Goal: Task Accomplishment & Management: Complete application form

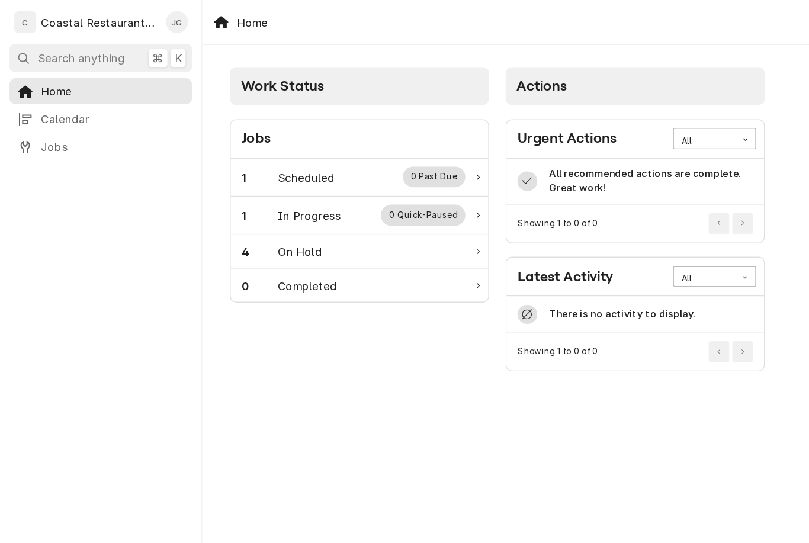
click at [252, 126] on div "1 Scheduled 0 Past Due" at bounding box center [265, 132] width 168 height 15
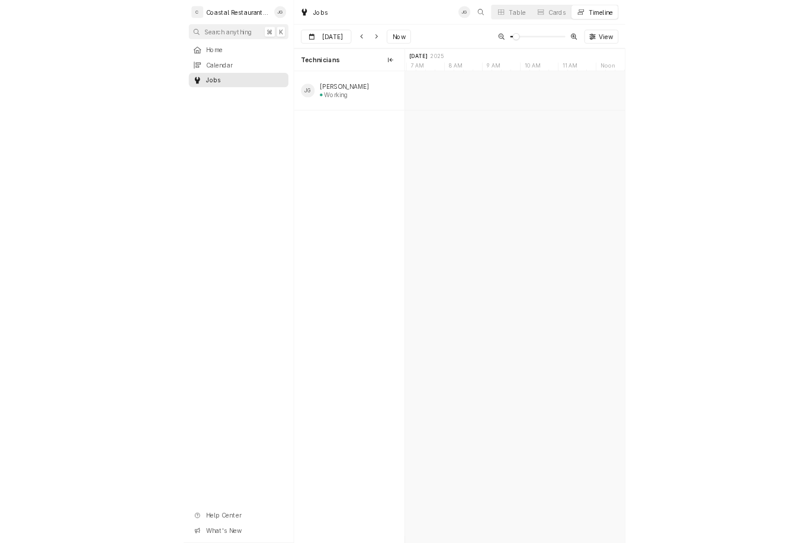
scroll to position [0, 5989]
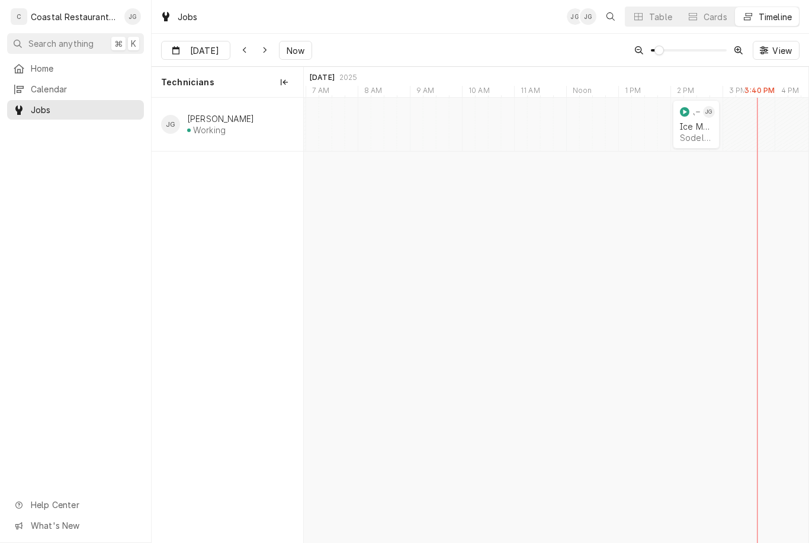
click at [606, 133] on div "Sodel Concepts | Bethany Beach, 19930" at bounding box center [696, 138] width 33 height 10
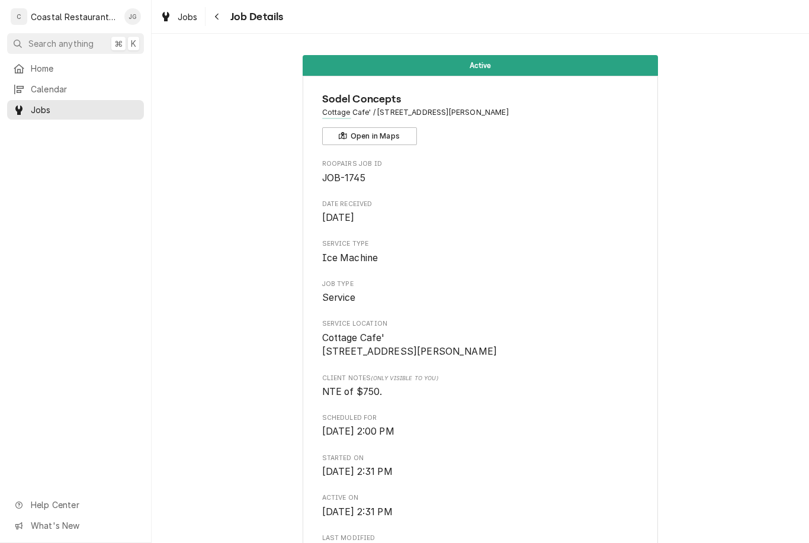
click at [538, 382] on span "Client Notes (Only Visible to You)" at bounding box center [480, 378] width 317 height 9
click at [497, 341] on span "Cottage Cafe' 33034 Coastal Hwy Bethany Beach, DE 19930" at bounding box center [480, 345] width 317 height 28
click at [504, 395] on span "NTE of $750." at bounding box center [480, 392] width 317 height 14
click at [556, 423] on span "Scheduled For" at bounding box center [480, 417] width 317 height 9
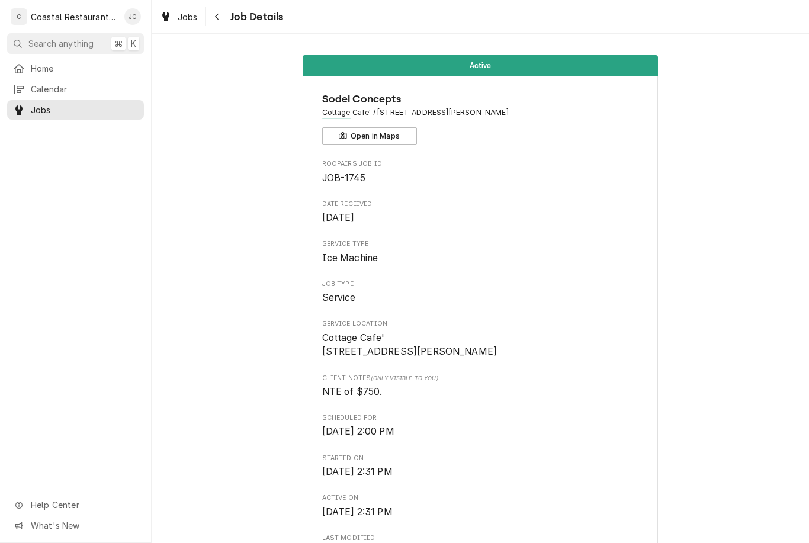
click at [556, 423] on span "Scheduled For" at bounding box center [480, 417] width 317 height 9
click at [551, 399] on span "NTE of $750." at bounding box center [480, 392] width 317 height 14
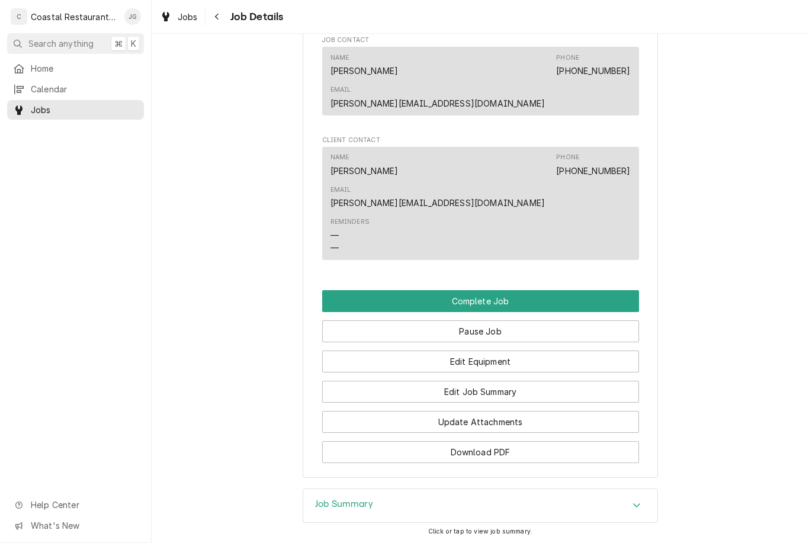
scroll to position [856, 0]
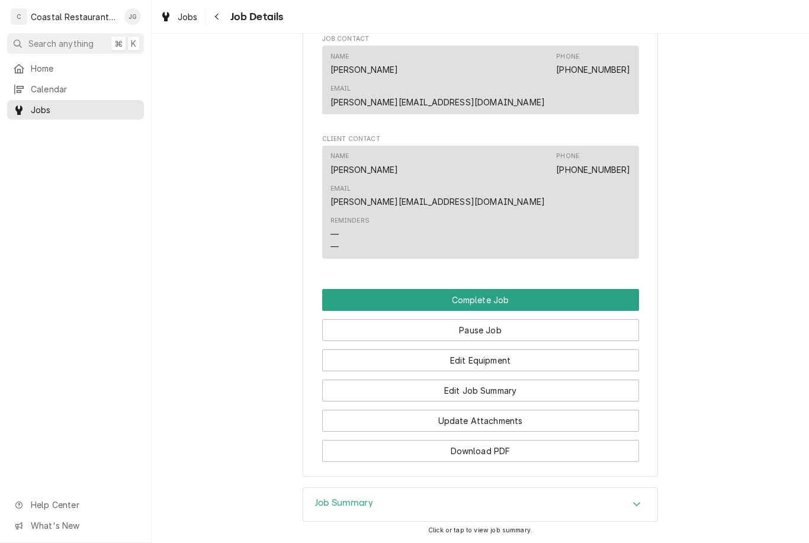
click at [519, 379] on button "Edit Job Summary" at bounding box center [480, 390] width 317 height 22
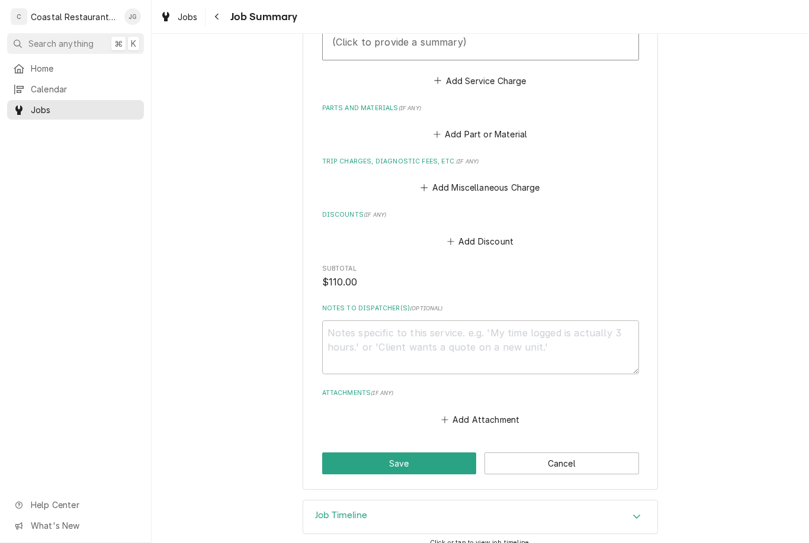
scroll to position [439, 0]
click at [508, 183] on button "Add Miscellaneous Charge" at bounding box center [480, 187] width 123 height 17
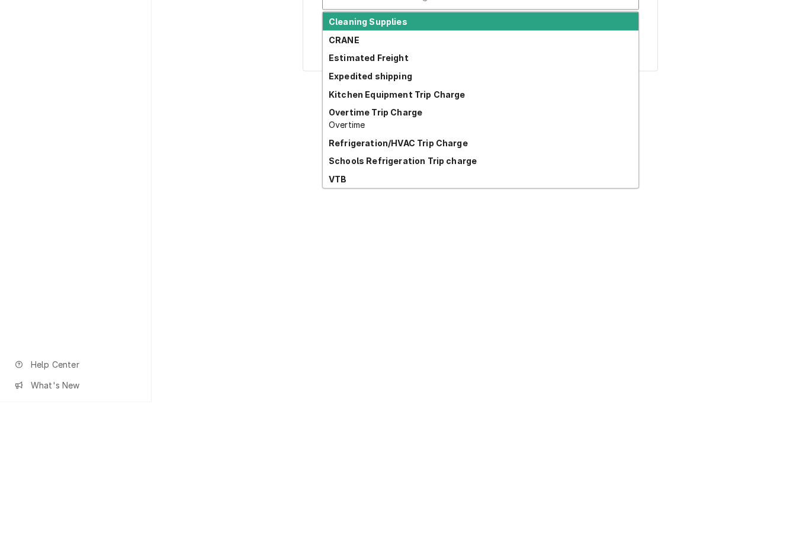
click at [466, 274] on div "Refrigeration/HVAC Trip Charge" at bounding box center [481, 283] width 316 height 18
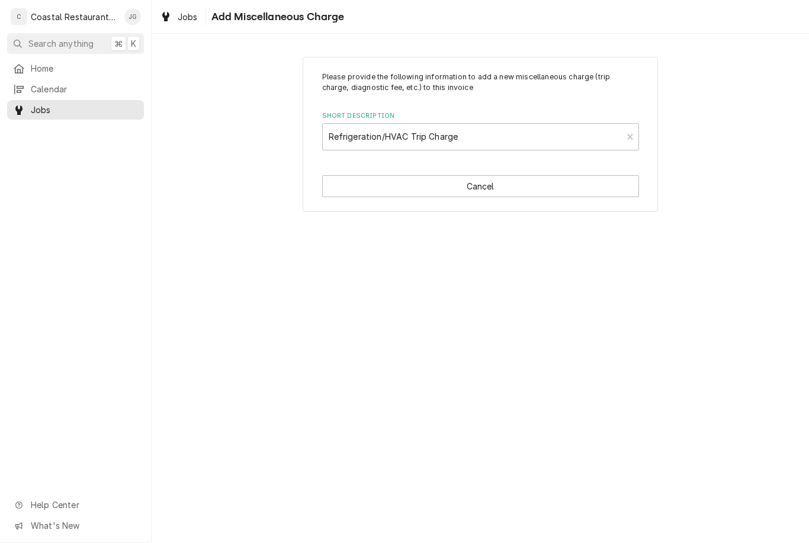
type textarea "x"
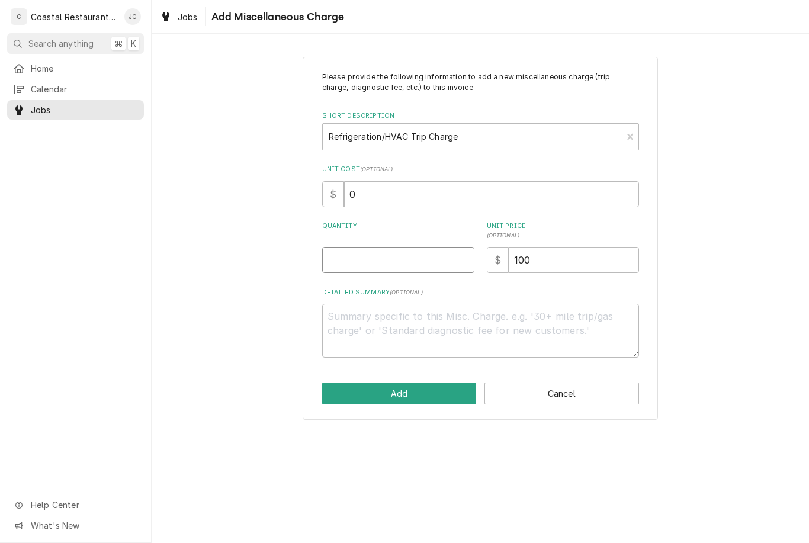
click at [416, 265] on input "Quantity" at bounding box center [398, 260] width 152 height 26
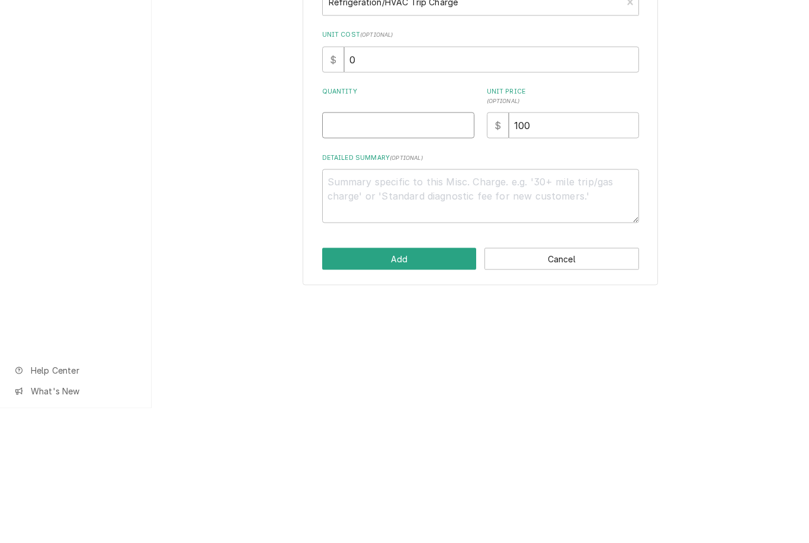
type input "1"
type textarea "x"
type input "1"
click at [742, 125] on div "Please provide the following information to add a new miscellaneous charge (tri…" at bounding box center [480, 238] width 657 height 384
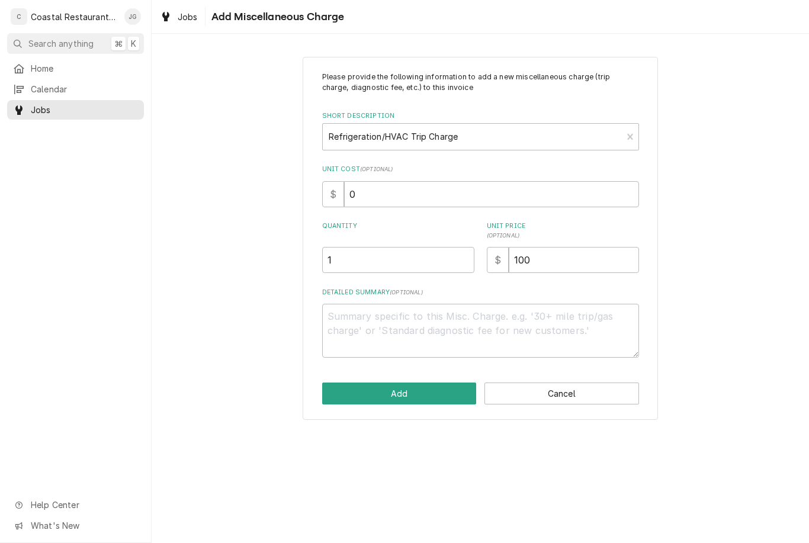
click at [431, 394] on button "Add" at bounding box center [399, 393] width 155 height 22
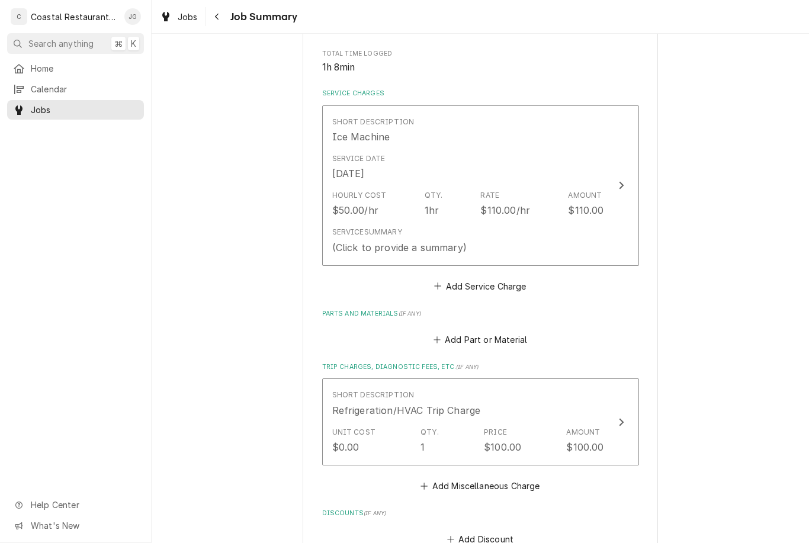
click at [536, 217] on div "Hourly Cost $50.00/hr Qty. 1hr Rate $110.00/hr Amount $110.00" at bounding box center [468, 203] width 272 height 37
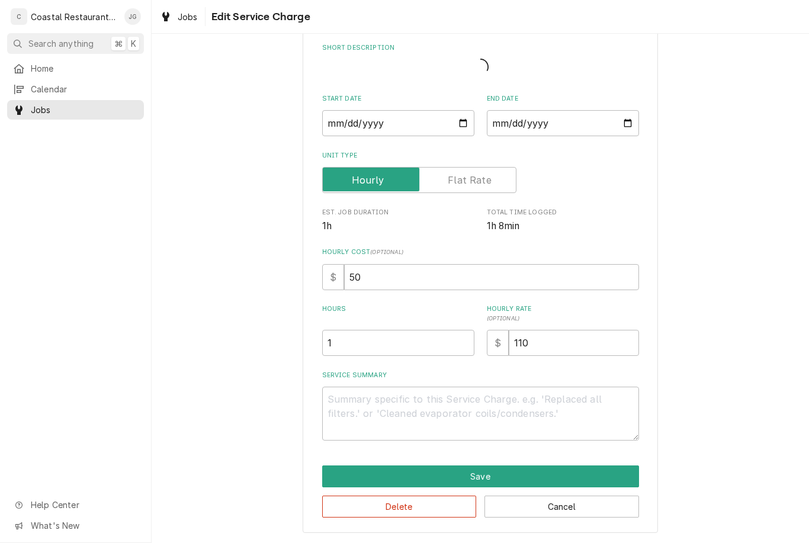
scroll to position [42, 0]
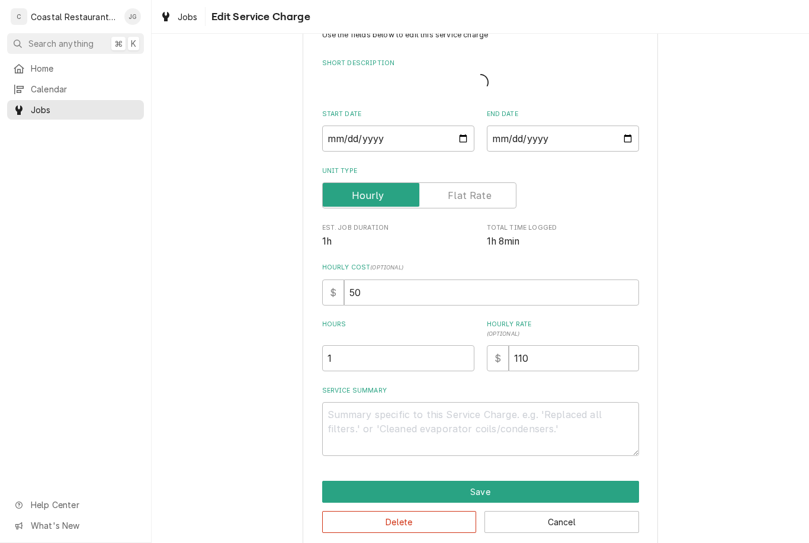
type textarea "x"
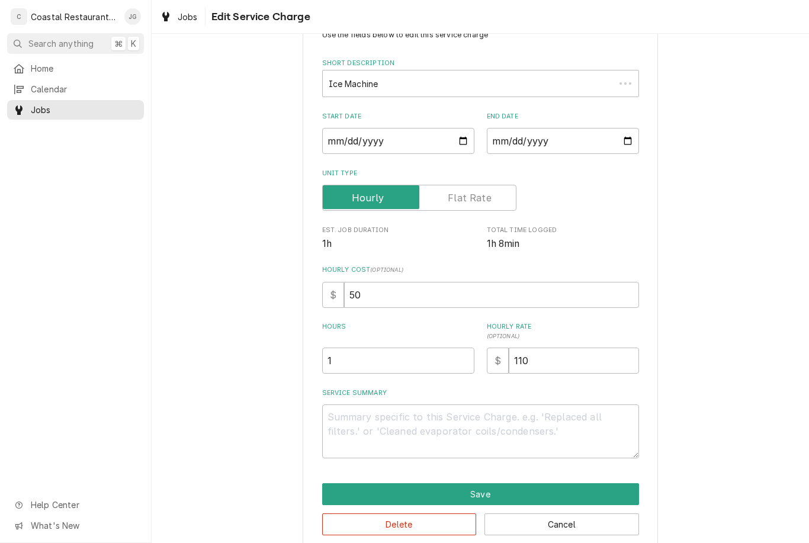
scroll to position [0, 0]
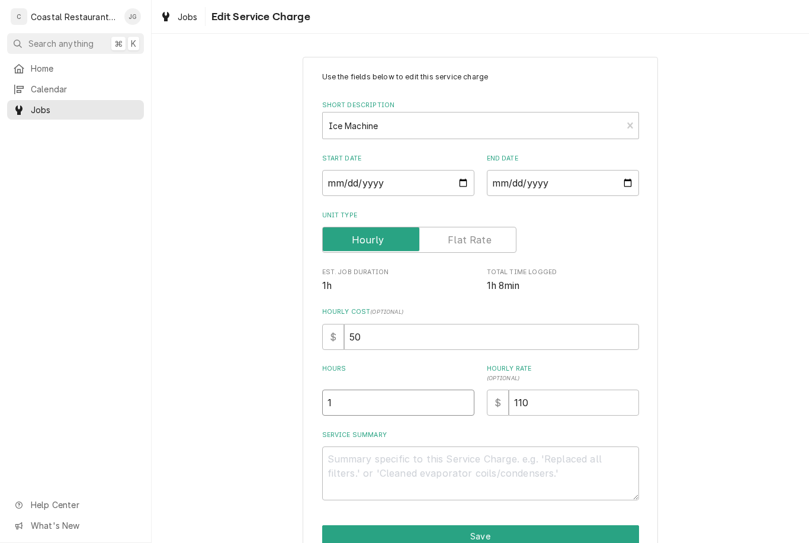
click at [416, 396] on input "1" at bounding box center [398, 403] width 152 height 26
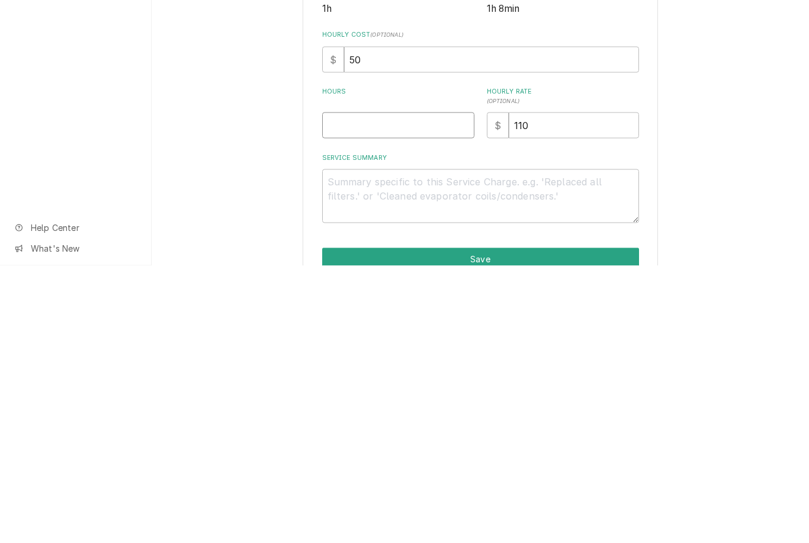
type textarea "x"
type input "2"
type textarea "x"
type input "2"
click at [464, 446] on textarea "Service Summary" at bounding box center [480, 473] width 317 height 54
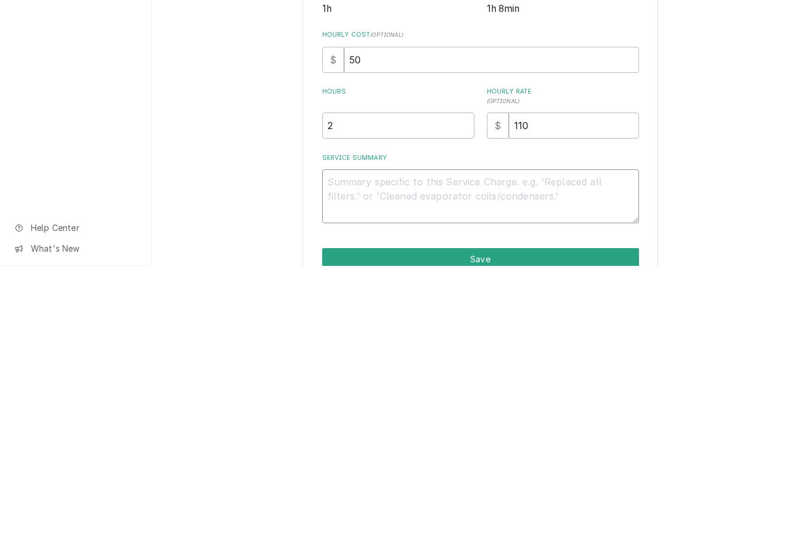
type textarea "x"
type textarea "On"
type textarea "x"
type textarea "Ons"
type textarea "x"
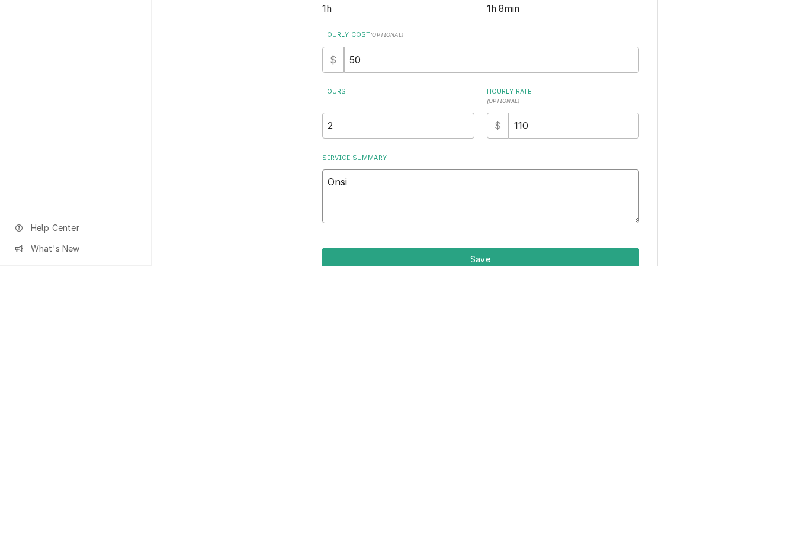
type textarea "Onsit"
type textarea "x"
type textarea "Onsite"
type textarea "x"
type textarea "Onsite"
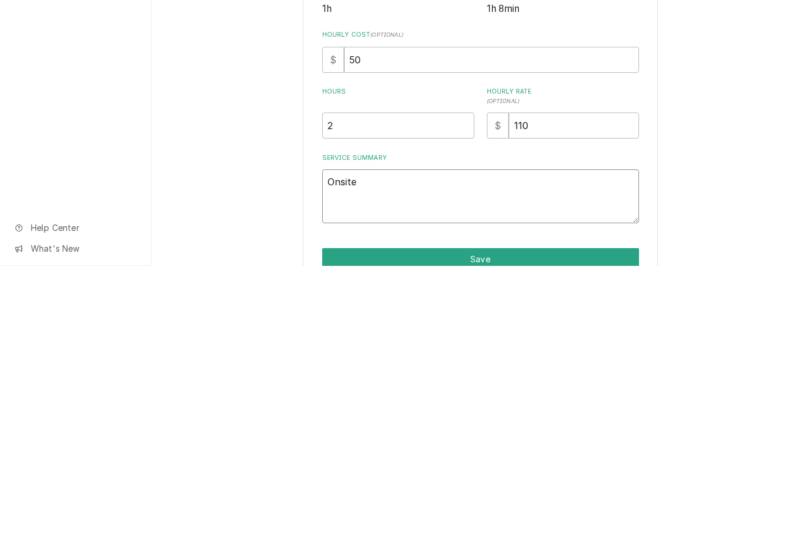
type textarea "x"
type textarea "Onsite f"
type textarea "x"
type textarea "Onsite fo"
type textarea "x"
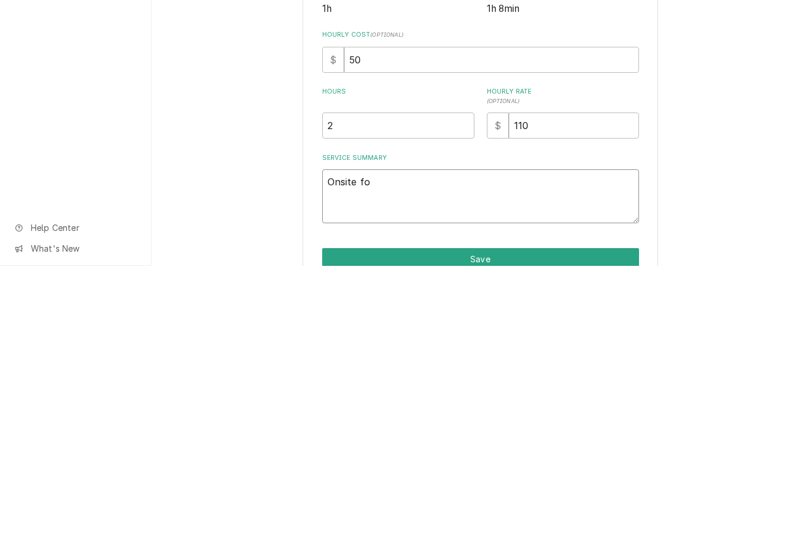
type textarea "Onsite fou"
type textarea "x"
type textarea "Onsite foun"
type textarea "x"
type textarea "Onsite found"
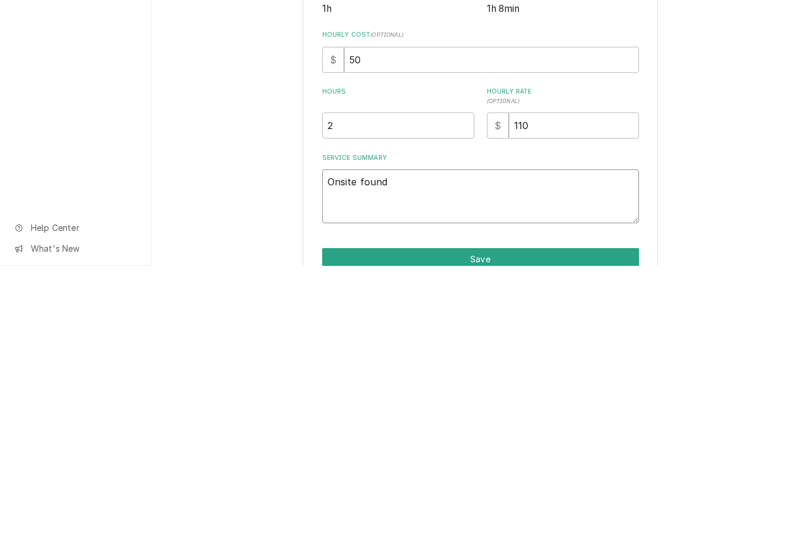
type textarea "x"
type textarea "Onsite found"
type textarea "x"
type textarea "Onsite found bi"
type textarea "x"
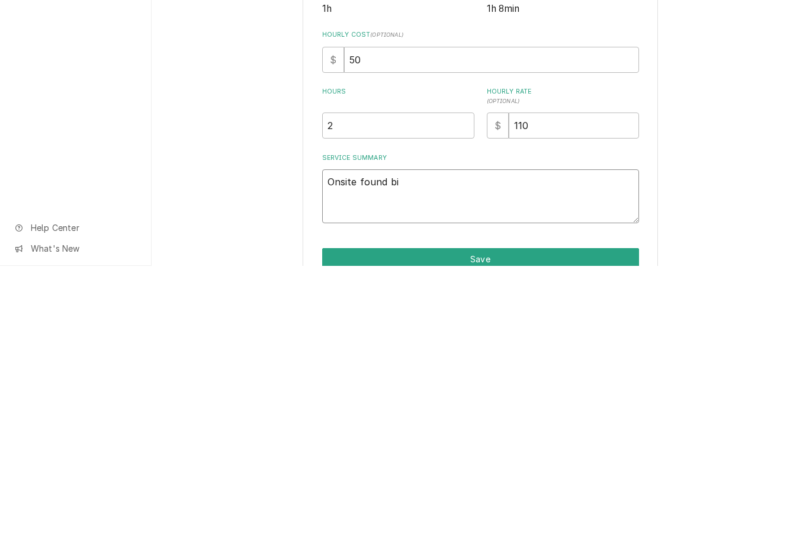
type textarea "Onsite found bin"
type textarea "x"
type textarea "Onsite found bin"
type textarea "x"
type textarea "Onsite found bin 3"
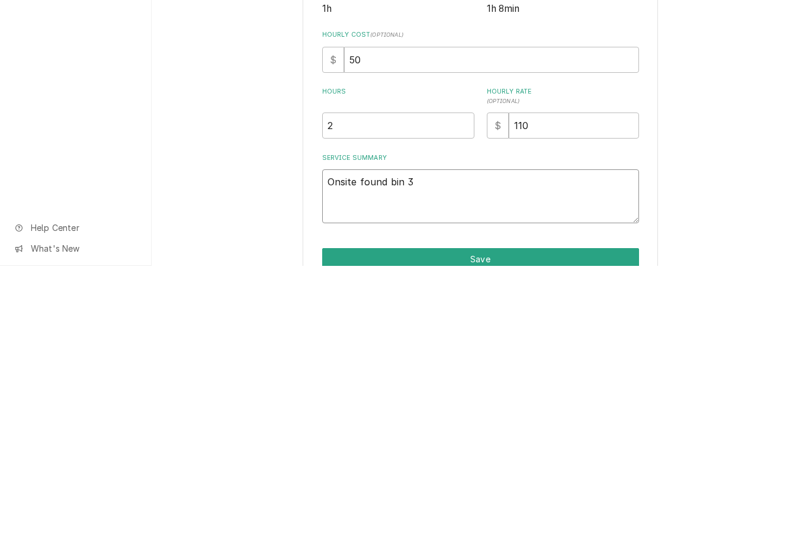
type textarea "x"
type textarea "Onsite found bin 3/4"
type textarea "x"
type textarea "Onsite found bin 3/4"
type textarea "x"
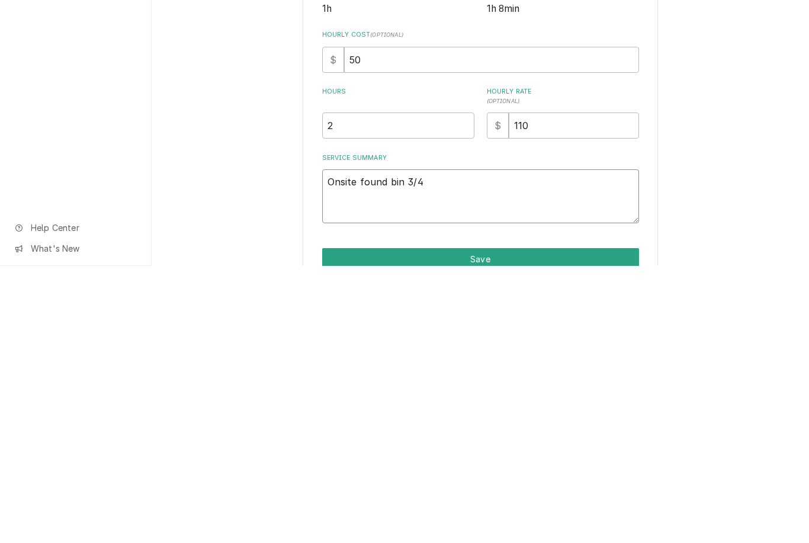
type textarea "Onsite found bin 3/4 f"
type textarea "x"
type textarea "Onsite found bin 3/4 fu"
type textarea "x"
type textarea "Onsite found bin 3/4 ful"
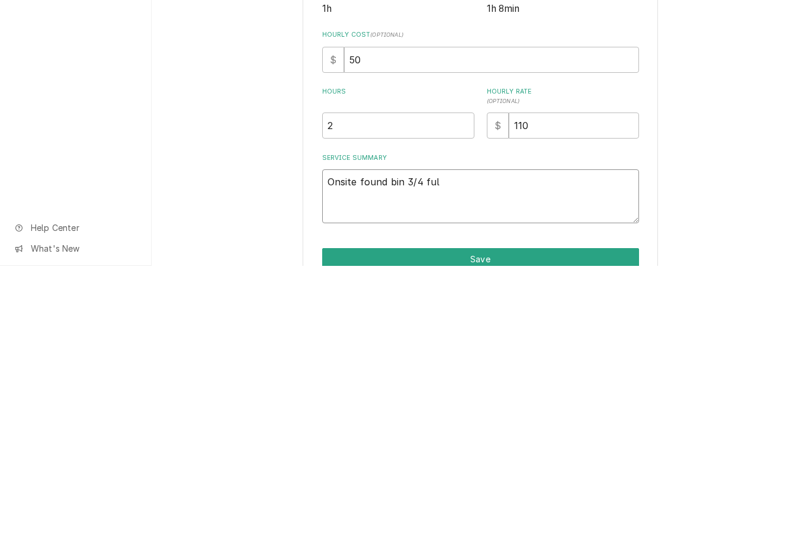
type textarea "x"
type textarea "Onsite found bin 3/4 full"
type textarea "x"
type textarea "Onsite found bin 3/4 ful"
type textarea "x"
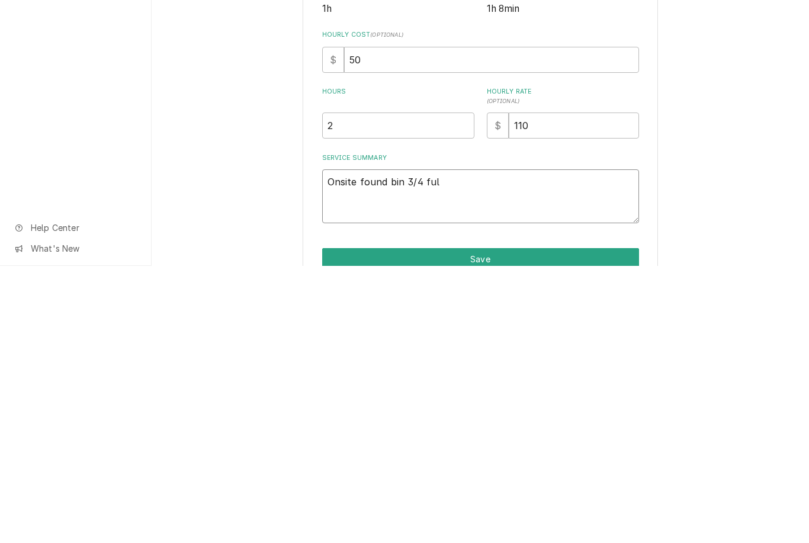
type textarea "Onsite found bin 3/4 fu"
type textarea "x"
type textarea "Onsite found bin 3/4 f"
type textarea "x"
type textarea "Onsite found bin 3/4"
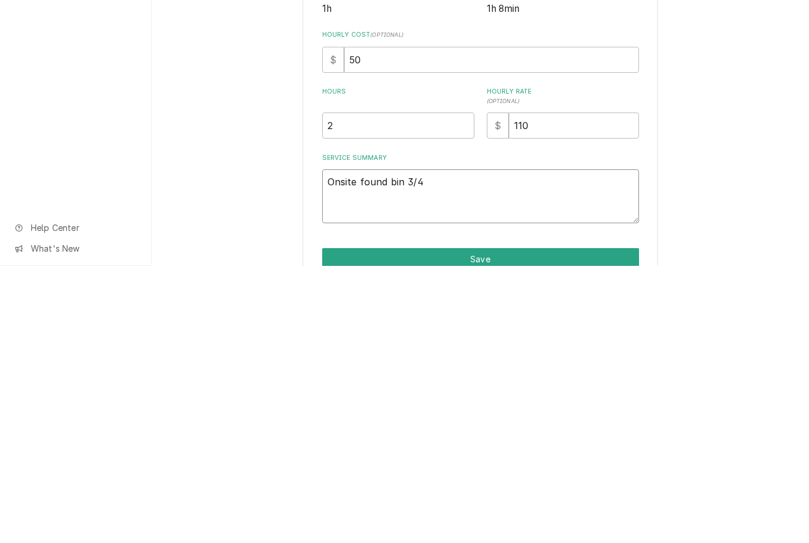
type textarea "x"
type textarea "Onsite found bin 3/"
type textarea "x"
type textarea "Onsite found bin"
type textarea "x"
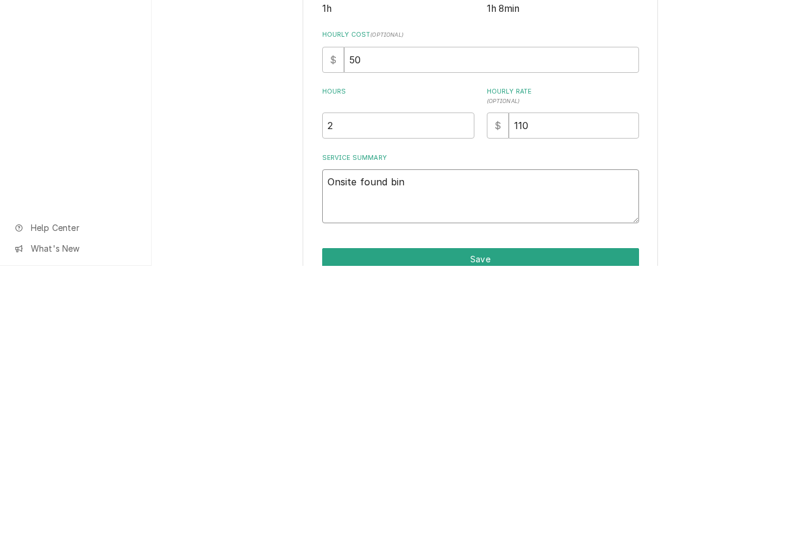
type textarea "Onsite found bi"
type textarea "x"
type textarea "Onsite found b"
type textarea "x"
type textarea "Onsite found"
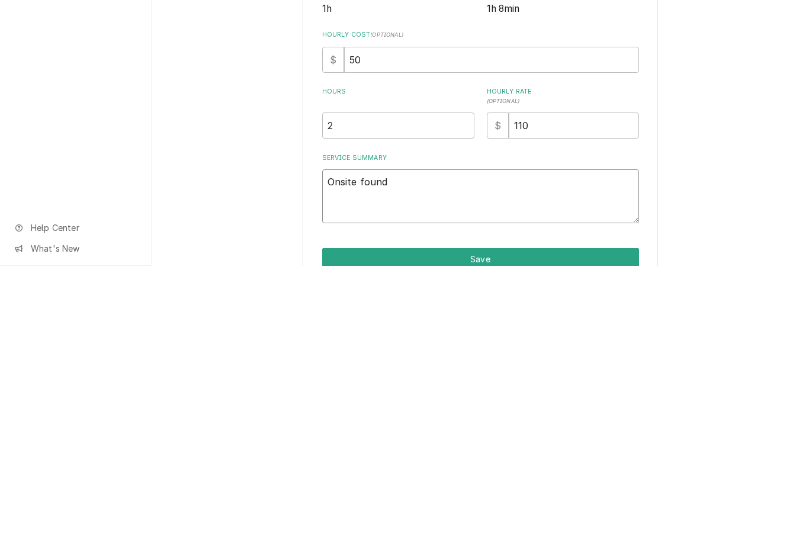
type textarea "x"
type textarea "Onsite found i"
type textarea "x"
type textarea "Onsite found ic"
type textarea "x"
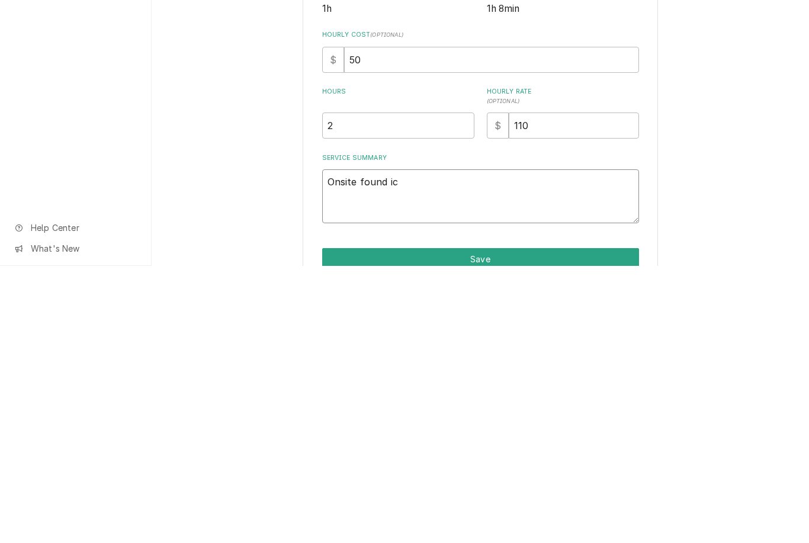
type textarea "Onsite found ice"
type textarea "x"
type textarea "Onsite found ice"
type textarea "x"
type textarea "Onsite found ice b"
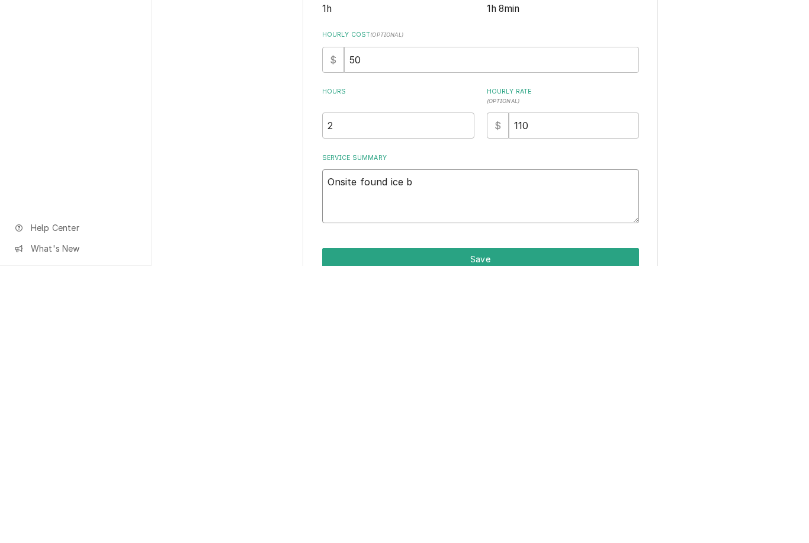
type textarea "x"
type textarea "Onsite found ice bi"
type textarea "x"
type textarea "Onsite found ice bin"
type textarea "x"
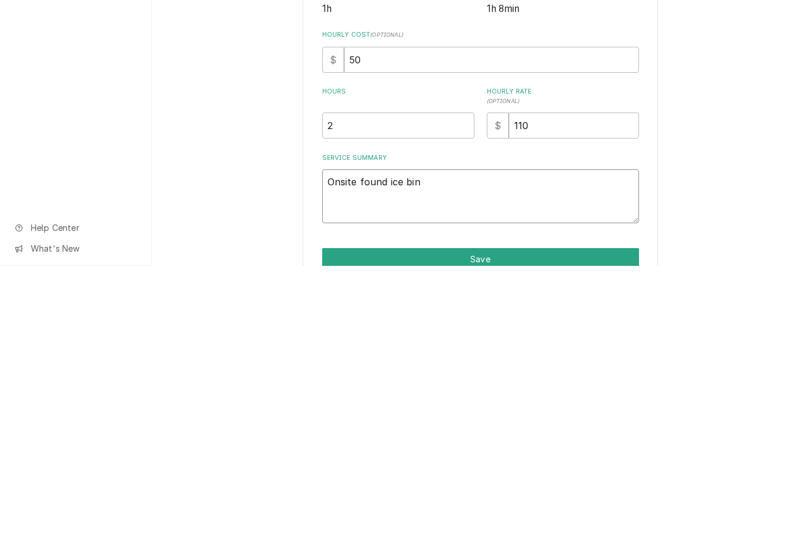
type textarea "Onsite found ice bin"
type textarea "x"
type textarea "Onsite found ice bin 3"
type textarea "x"
type textarea "Onsite found ice bin 3/"
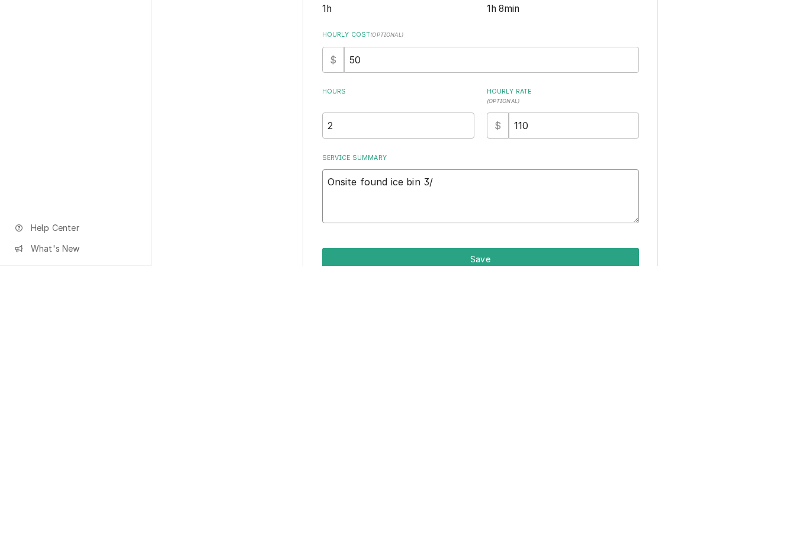
type textarea "x"
type textarea "Onsite found ice bin 3/4"
type textarea "x"
type textarea "Onsite found ice bin 3/4 f"
type textarea "x"
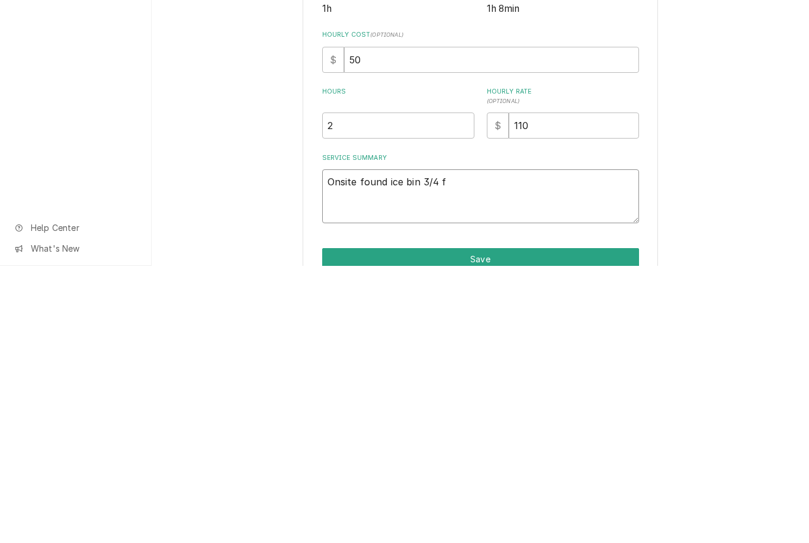
type textarea "Onsite found ice bin 3/4 fu"
type textarea "x"
type textarea "Onsite found ice bin 3/4 ful"
type textarea "x"
type textarea "Onsite found ice bin 3/4 full"
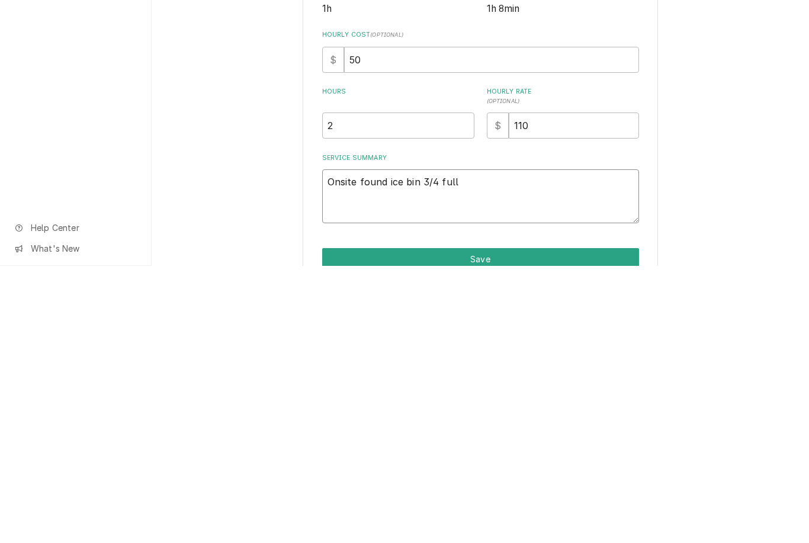
type textarea "x"
type textarea "Onsite found ice bin 3/4 full"
type textarea "x"
type textarea "Onsite found ice bin 3/4 full u"
type textarea "x"
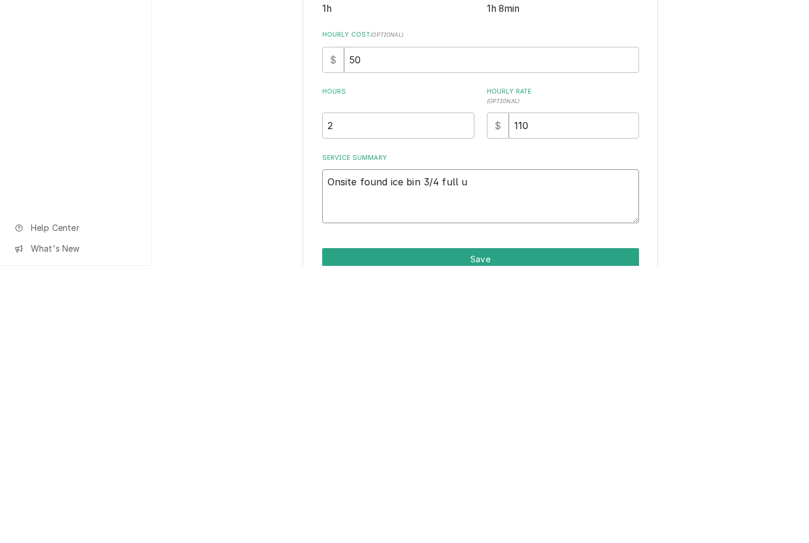
type textarea "Onsite found ice bin 3/4 full un"
type textarea "x"
type textarea "Onsite found ice bin 3/4 full uni"
type textarea "x"
type textarea "Onsite found ice bin 3/4 full unit"
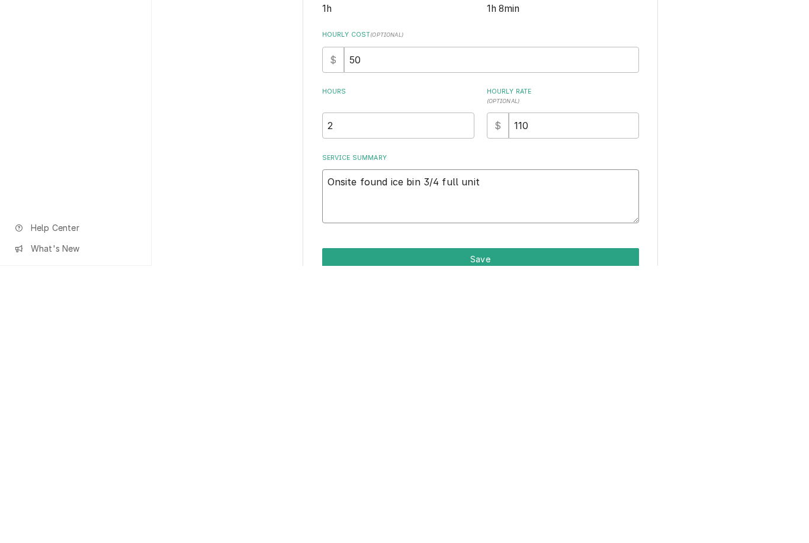
type textarea "x"
type textarea "Onsite found ice bin 3/4 full unit"
type textarea "x"
type textarea "Onsite found ice bin 3/4 full unit w"
type textarea "x"
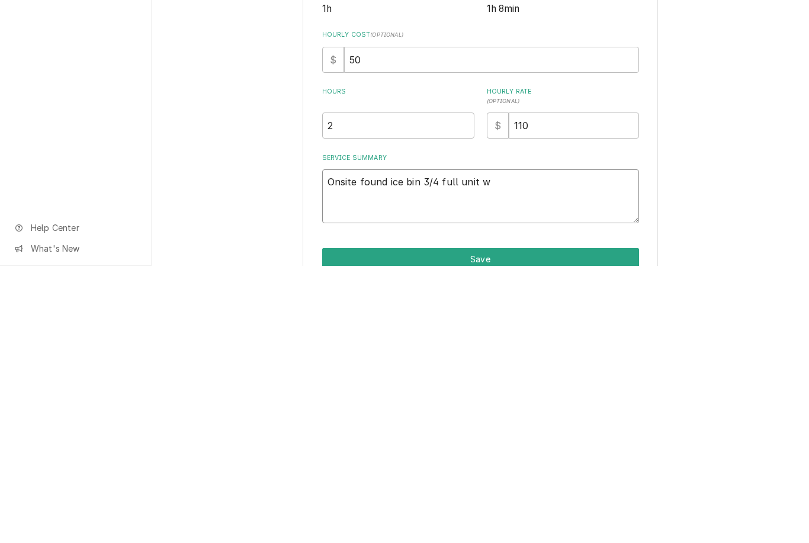
type textarea "Onsite found ice bin 3/4 full unit wa"
type textarea "x"
type textarea "Onsite found ice bin 3/4 full unit was"
type textarea "x"
type textarea "Onsite found ice bin 3/4 full unit was"
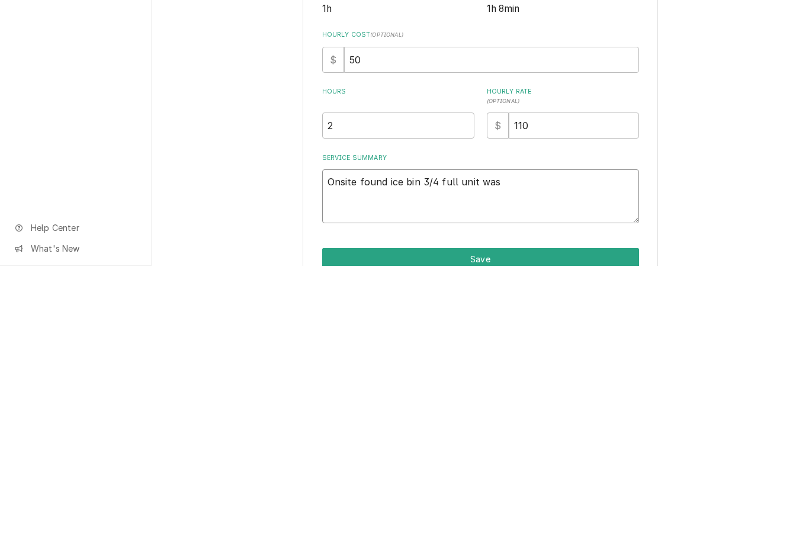
type textarea "x"
type textarea "Onsite found ice bin 3/4 full unit was i"
type textarea "x"
type textarea "Onsite found ice bin 3/4 full unit was in"
type textarea "x"
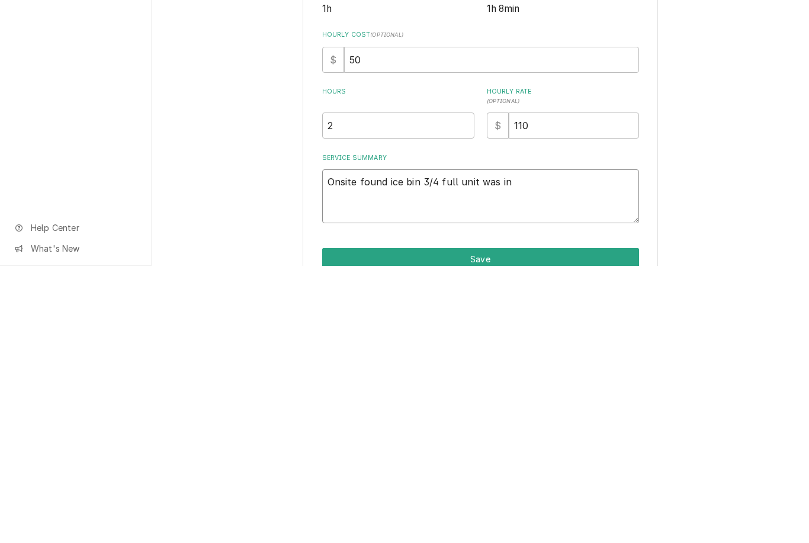
type textarea "Onsite found ice bin 3/4 full unit was in m"
type textarea "x"
type textarea "Onsite found ice bin 3/4 full unit was in mi"
type textarea "x"
type textarea "Onsite found ice bin 3/4 full unit was in mid"
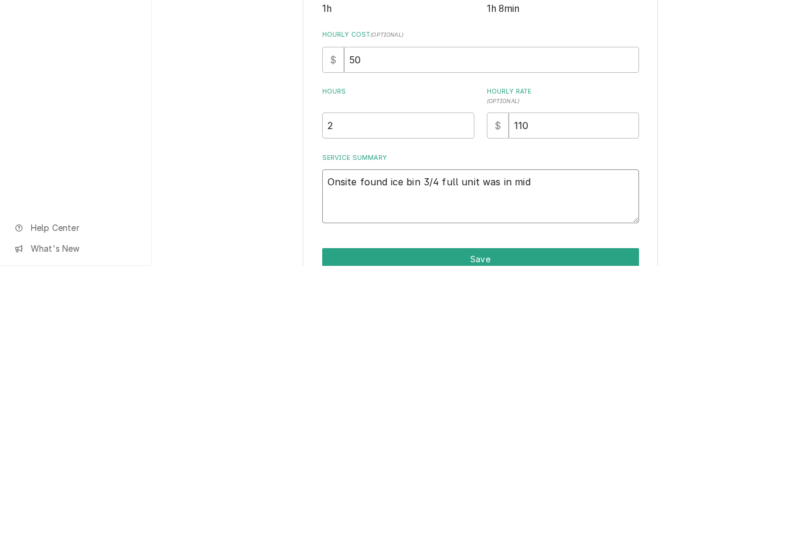
type textarea "x"
type textarea "Onsite found ice bin 3/4 full unit was in midd"
type textarea "x"
type textarea "Onsite found ice bin 3/4 full unit was in middl"
type textarea "x"
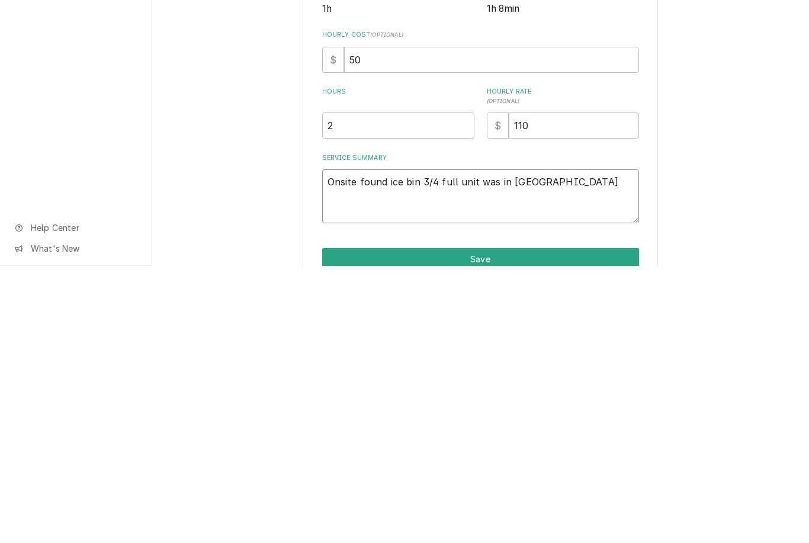
type textarea "Onsite found ice bin 3/4 full unit was in middle"
type textarea "x"
type textarea "Onsite found ice bin 3/4 full unit was in middle"
type textarea "x"
type textarea "Onsite found ice bin 3/4 full unit was in middle o"
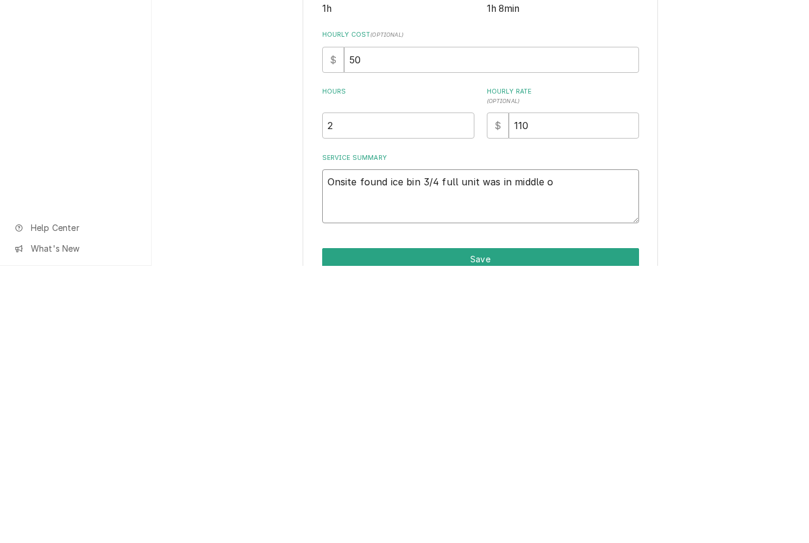
type textarea "x"
type textarea "Onsite found ice bin 3/4 full unit was in middle of"
type textarea "x"
type textarea "Onsite found ice bin 3/4 full unit was in middle of"
type textarea "x"
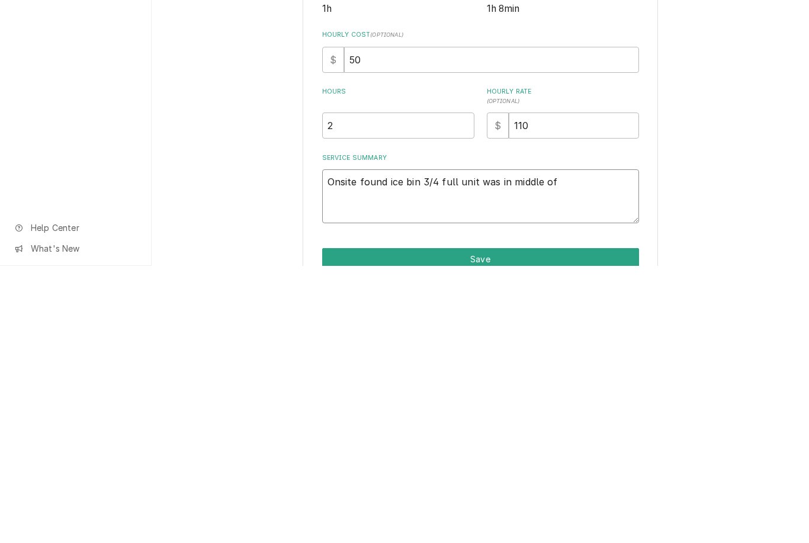
type textarea "Onsite found ice bin 3/4 full unit was in middle of f"
type textarea "x"
type textarea "Onsite found ice bin 3/4 full unit was in middle of fr"
type textarea "x"
type textarea "Onsite found ice bin 3/4 full unit was in middle of fre"
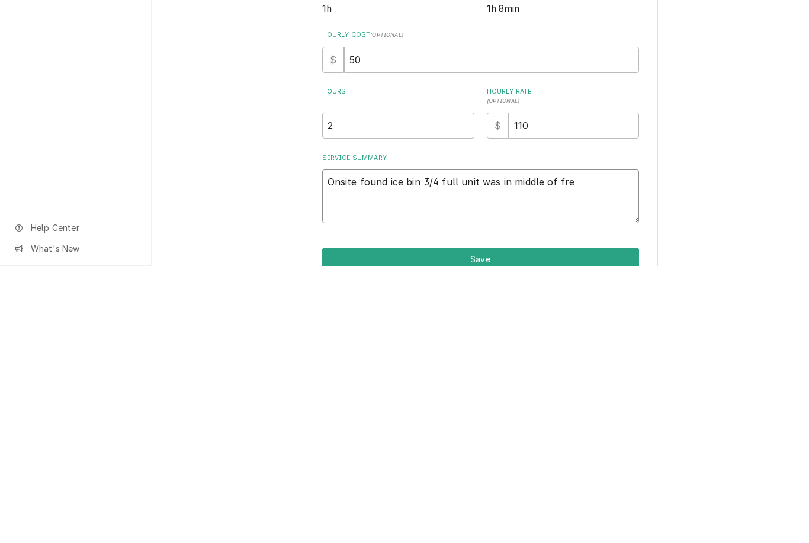
type textarea "x"
type textarea "Onsite found ice bin 3/4 full unit was in middle of free"
type textarea "x"
type textarea "Onsite found ice bin 3/4 full unit was in middle of freez"
type textarea "x"
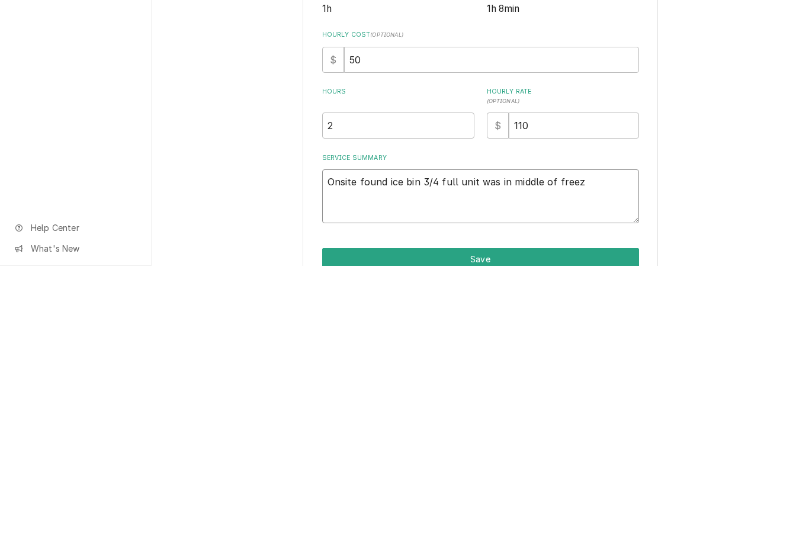
type textarea "Onsite found ice bin 3/4 full unit was in middle of freeze"
type textarea "x"
type textarea "Onsite found ice bin 3/4 full unit was in middle of freeze c"
type textarea "x"
type textarea "Onsite found ice bin 3/4 full unit was in middle of freeze cyc"
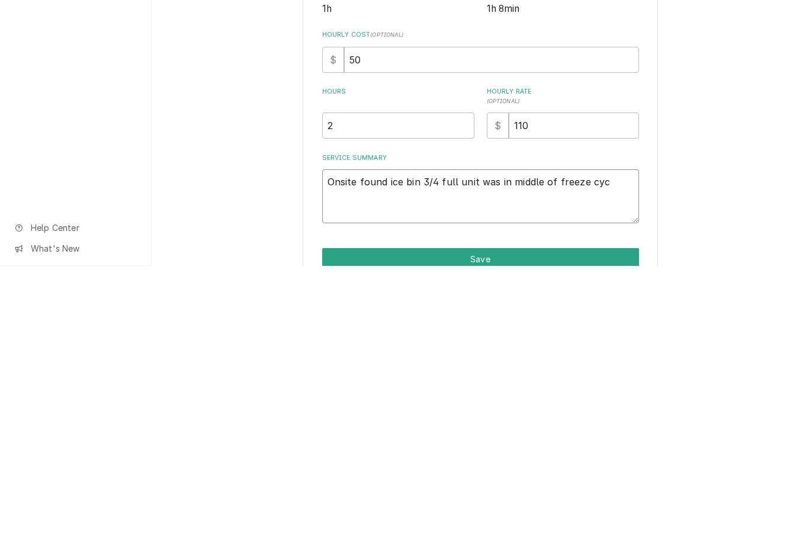
type textarea "x"
type textarea "Onsite found ice bin 3/4 full unit was in middle of freeze cycle"
type textarea "x"
type textarea "Onsite found ice bin 3/4 full unit was in middle of freeze cycle"
type textarea "x"
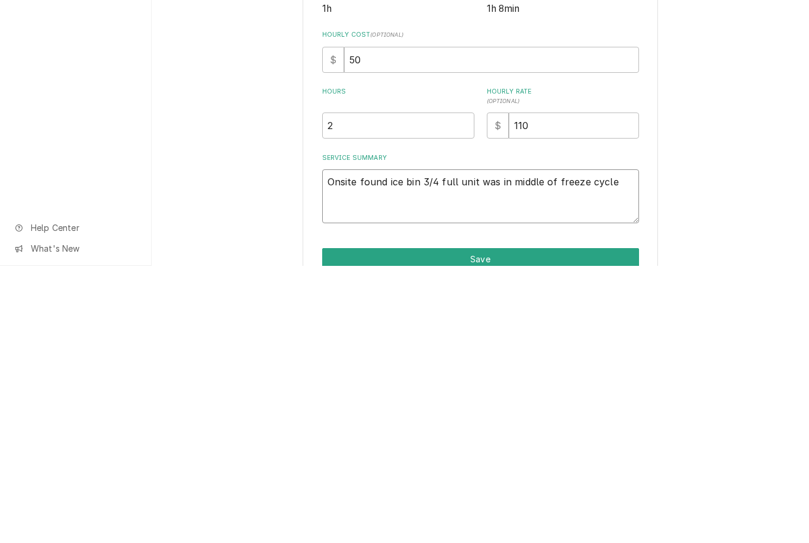
type textarea "Onsite found ice bin 3/4 full unit was in middle of freeze cycle."
type textarea "x"
type textarea "Onsite found ice bin 3/4 full unit was in middle of freeze cycle."
type textarea "x"
type textarea "Onsite found ice bin 3/4 full unit was in middle of freeze cycle. F"
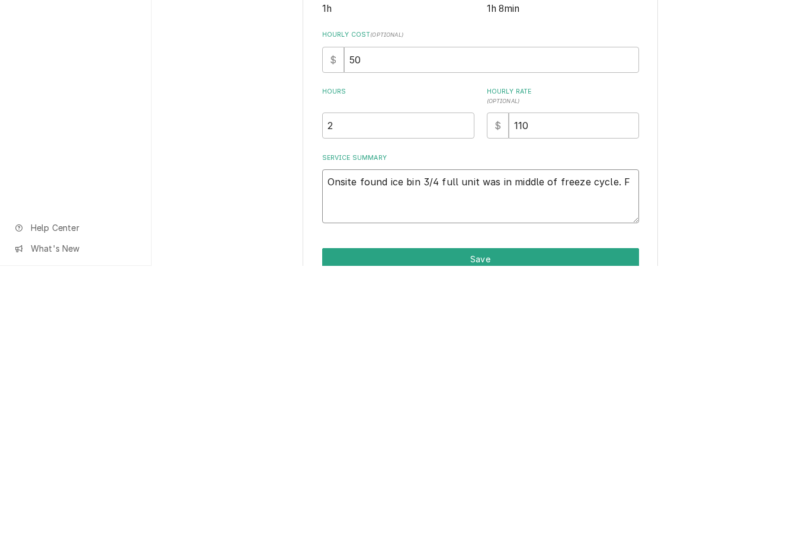
type textarea "x"
type textarea "Onsite found ice bin 3/4 full unit was in middle of freeze cycle. Fo"
type textarea "x"
type textarea "Onsite found ice bin 3/4 full unit was in middle of freeze cycle. Fou"
type textarea "x"
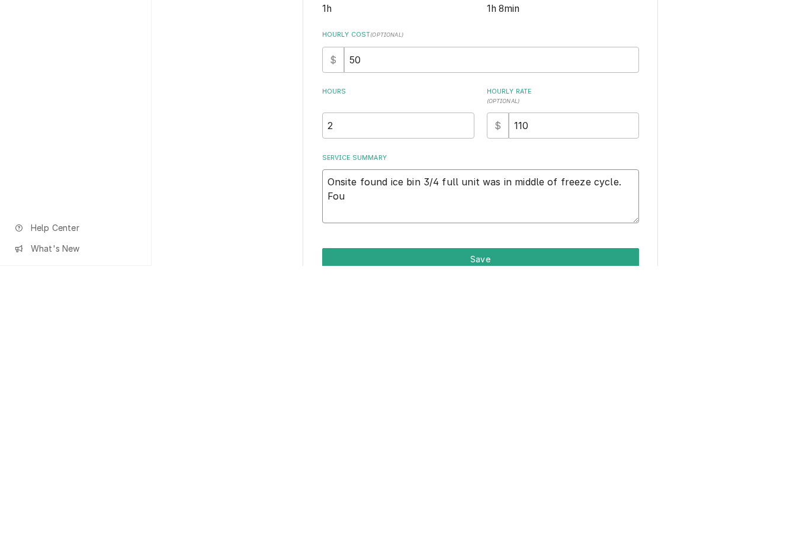
type textarea "Onsite found ice bin 3/4 full unit was in middle of freeze cycle. Foun"
type textarea "x"
type textarea "Onsite found ice bin 3/4 full unit was in middle of freeze cycle. Found"
type textarea "x"
type textarea "Onsite found ice bin 3/4 full unit was in middle of freeze cycle. Found"
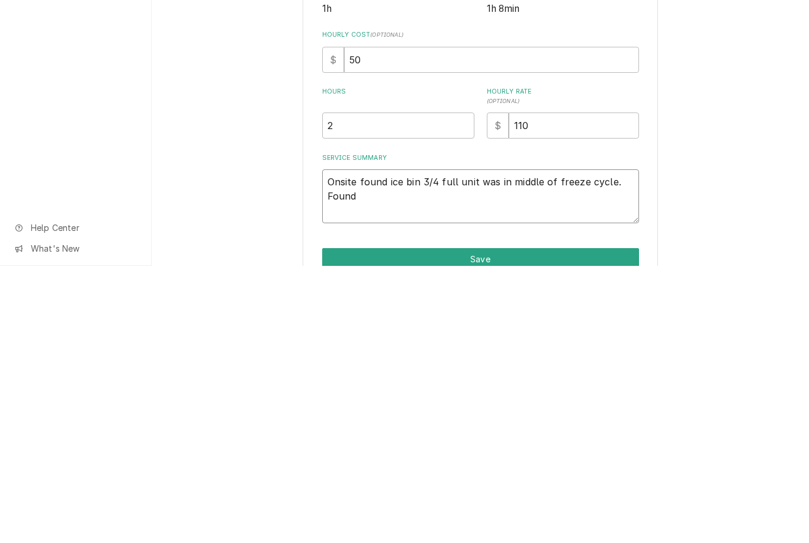
type textarea "x"
type textarea "Onsite found ice bin 3/4 full unit was in middle of freeze cycle. Found l"
type textarea "x"
type textarea "Onsite found ice bin 3/4 full unit was in middle of freeze cycle. Found le"
type textarea "x"
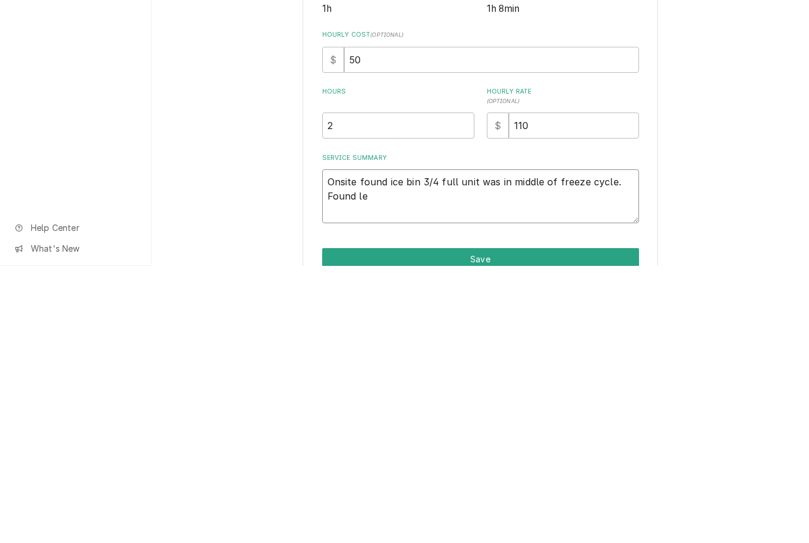
type textarea "Onsite found ice bin 3/4 full unit was in middle of freeze cycle. Found lef"
type textarea "x"
type textarea "Onsite found ice bin 3/4 full unit was in middle of freeze cycle. Found left"
type textarea "x"
type textarea "Onsite found ice bin 3/4 full unit was in middle of freeze cycle. Found left"
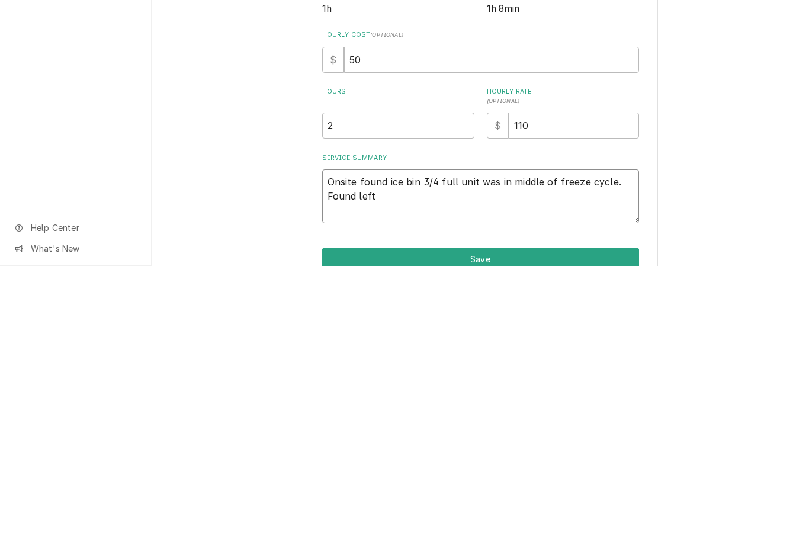
type textarea "x"
type textarea "Onsite found ice bin 3/4 full unit was in middle of freeze cycle. Found left si"
type textarea "x"
type textarea "Onsite found ice bin 3/4 full unit was in middle of freeze cycle. Found left si…"
type textarea "x"
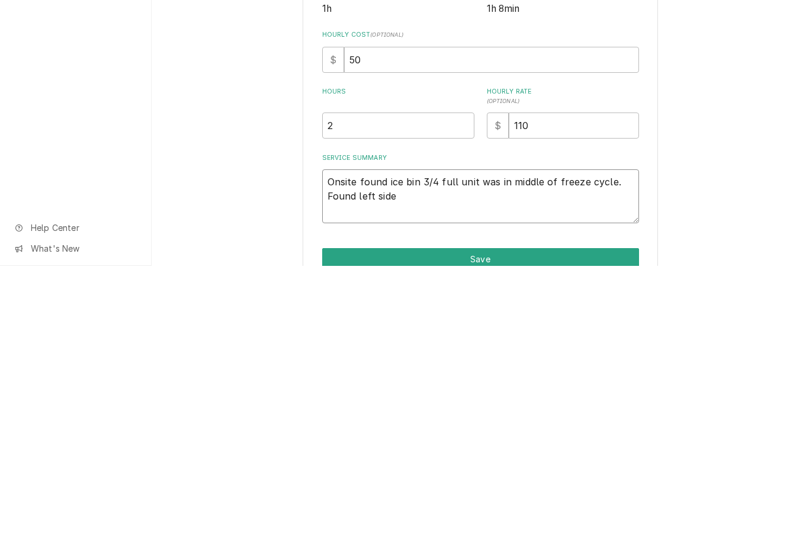
type textarea "Onsite found ice bin 3/4 full unit was in middle of freeze cycle. Found left si…"
type textarea "x"
type textarea "Onsite found ice bin 3/4 full unit was in middle of freeze cycle. Found left si…"
type textarea "x"
type textarea "Onsite found ice bin 3/4 full unit was in middle of freeze cycle. Found left si…"
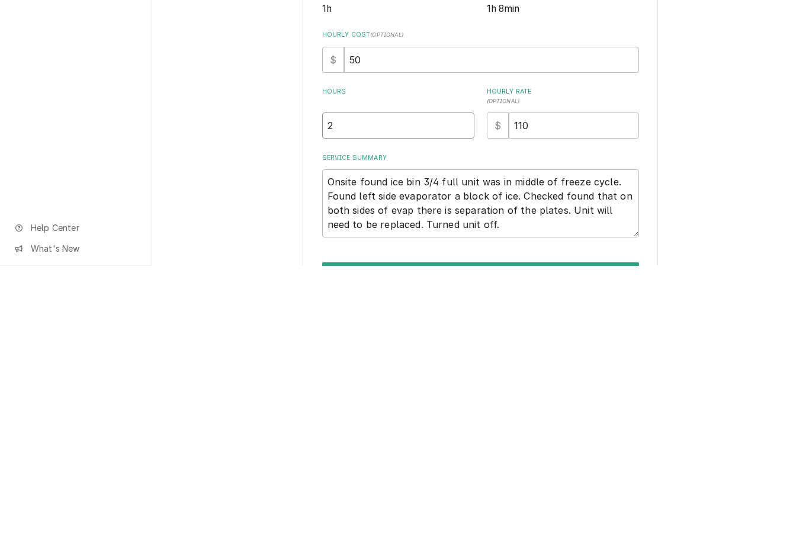
click at [365, 390] on input "2" at bounding box center [398, 403] width 152 height 26
click at [736, 110] on div "Use the fields below to edit this service charge Short Description Ice Machine …" at bounding box center [480, 331] width 657 height 571
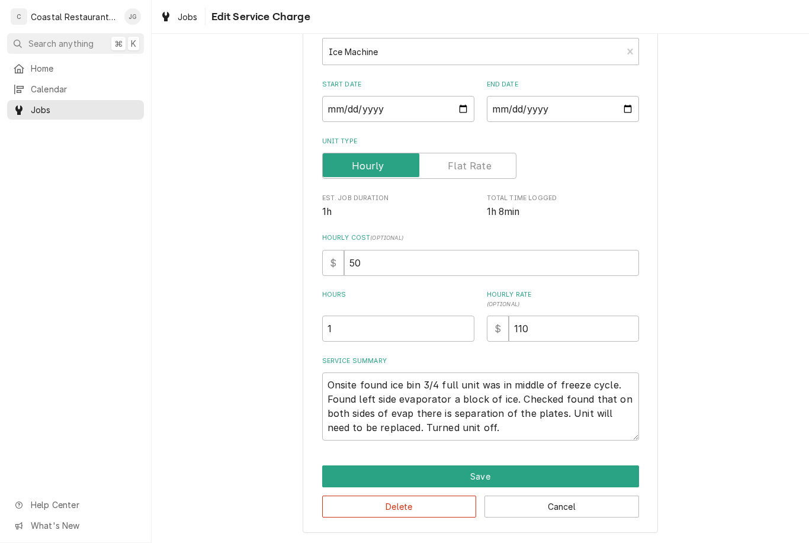
click at [507, 477] on button "Save" at bounding box center [480, 476] width 317 height 22
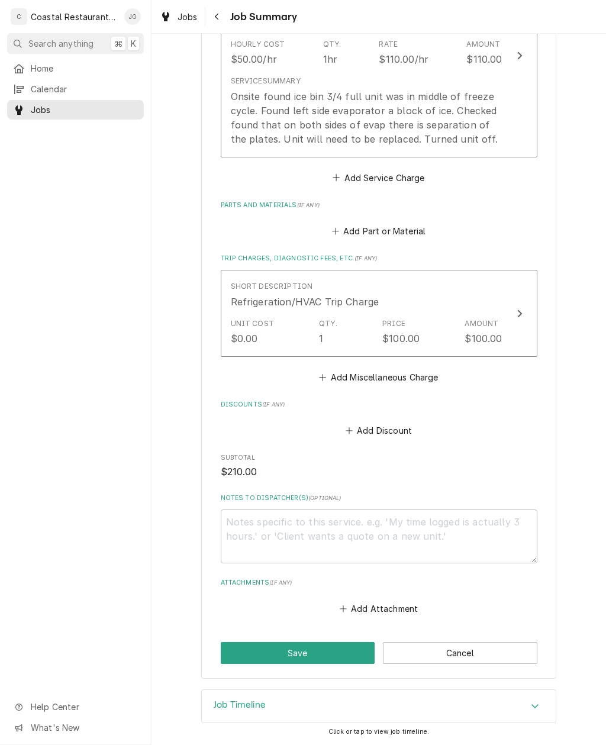
scroll to position [378, 0]
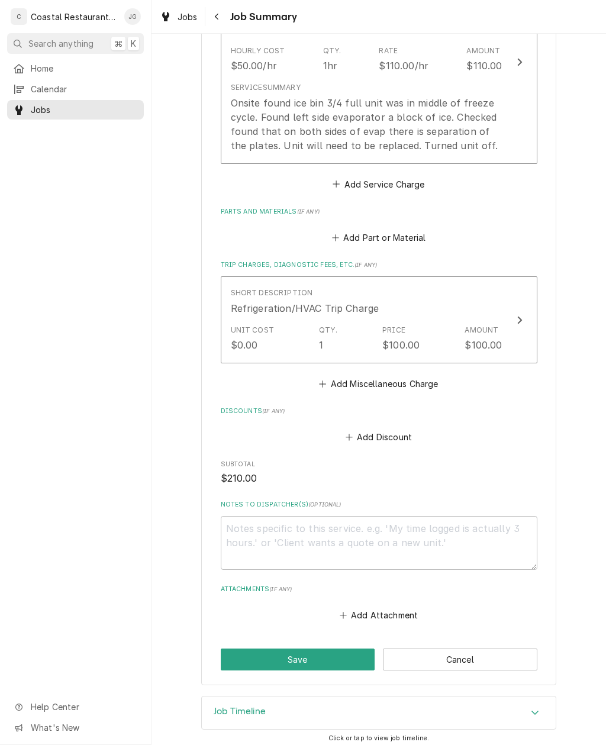
click at [311, 542] on button "Save" at bounding box center [298, 660] width 155 height 22
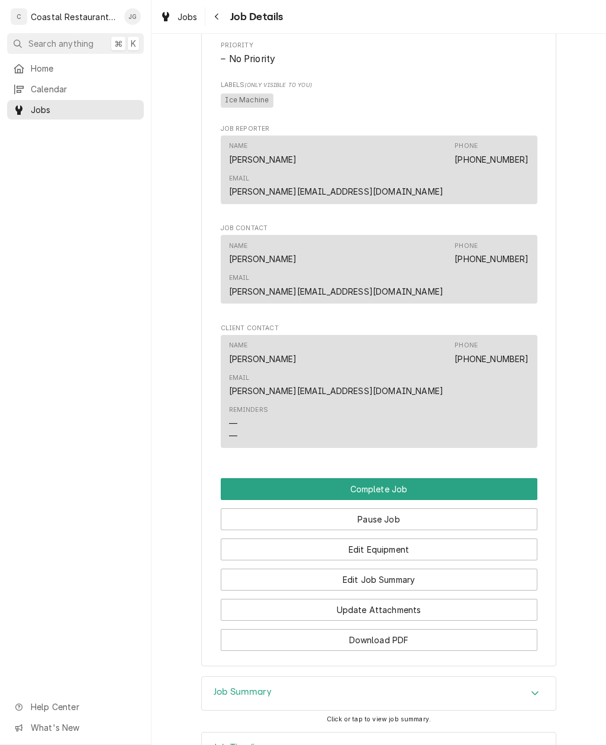
scroll to position [809, 0]
click at [457, 569] on button "Edit Job Summary" at bounding box center [379, 580] width 317 height 22
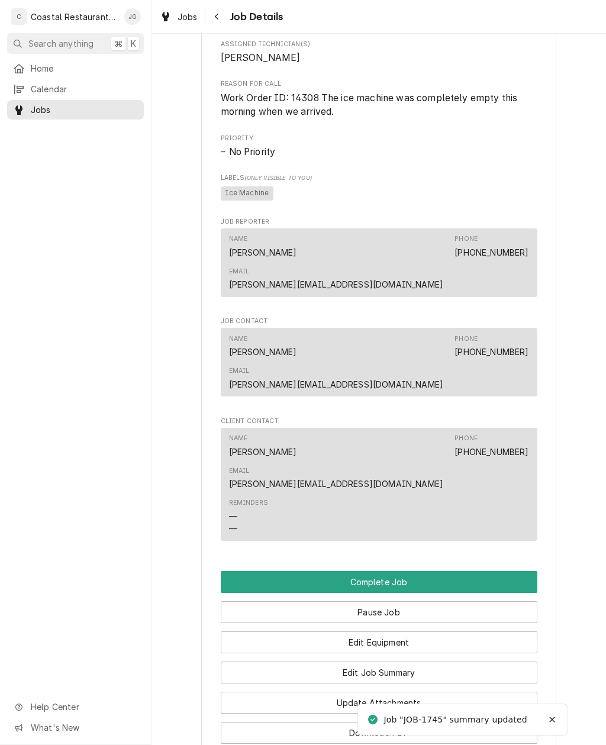
scroll to position [722, 0]
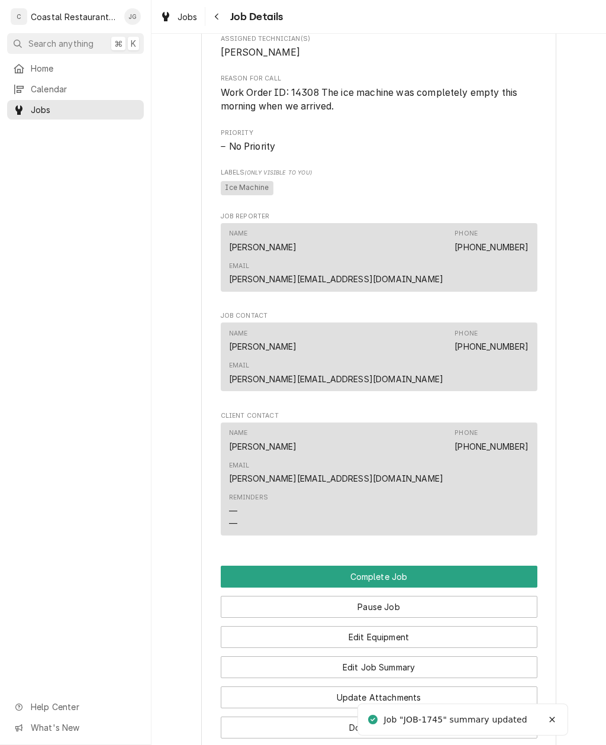
click at [419, 566] on button "Complete Job" at bounding box center [379, 577] width 317 height 22
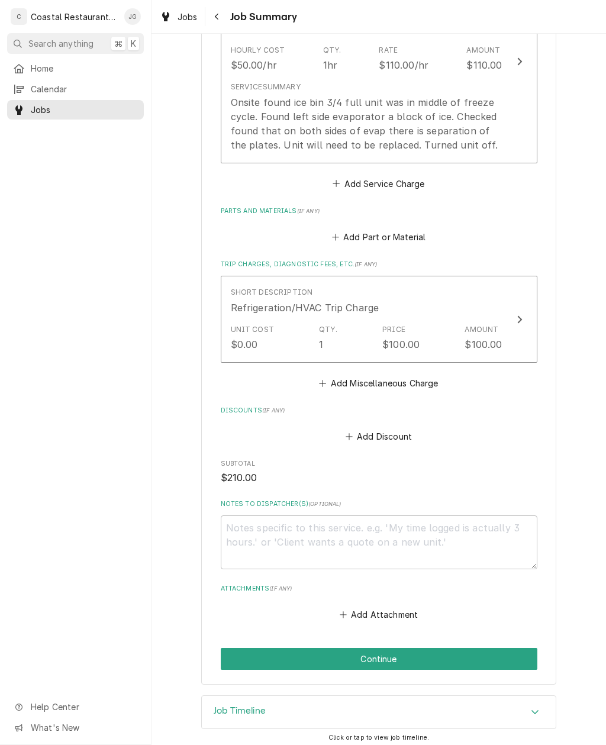
scroll to position [378, 0]
click at [420, 649] on button "Continue" at bounding box center [379, 660] width 317 height 22
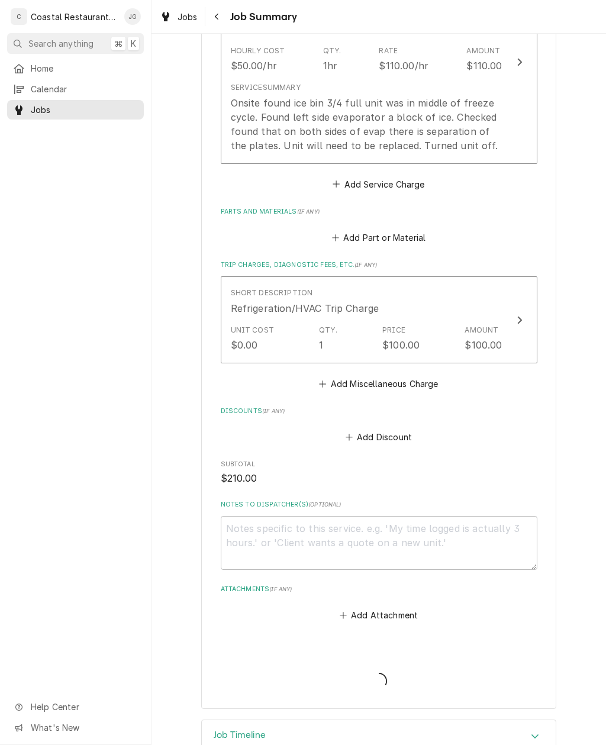
type textarea "x"
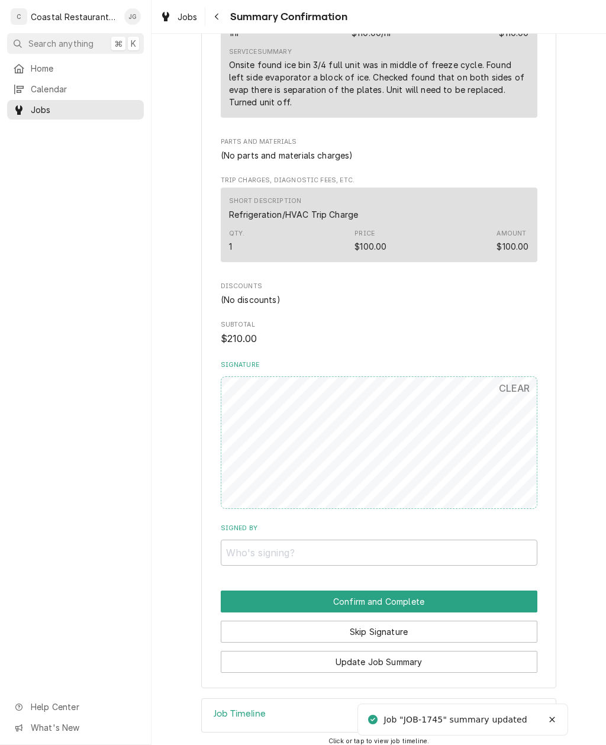
scroll to position [392, 0]
click at [347, 545] on input "Signed By" at bounding box center [379, 553] width 317 height 26
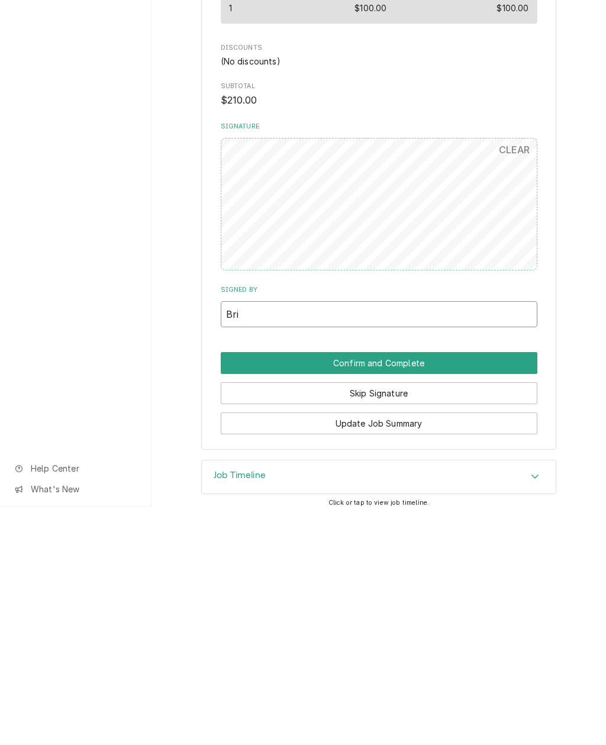
type input "Bri"
click at [433, 591] on button "Confirm and Complete" at bounding box center [379, 602] width 317 height 22
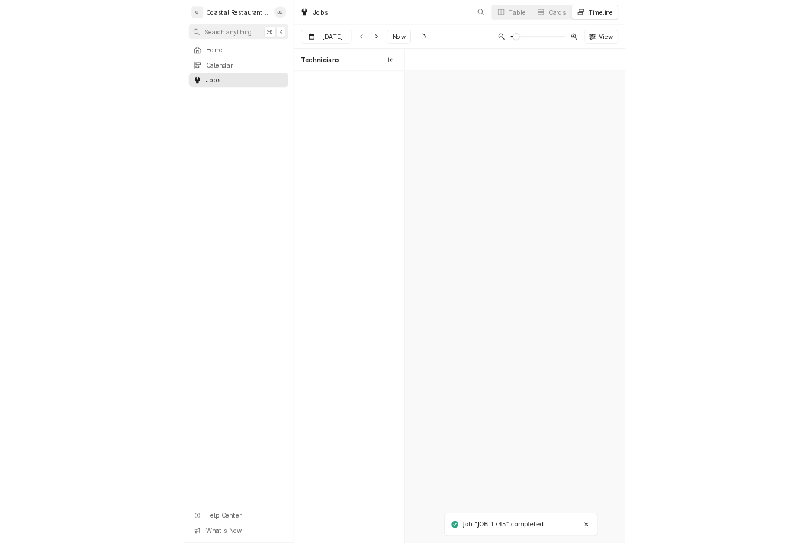
scroll to position [0, 5989]
